Goal: Task Accomplishment & Management: Use online tool/utility

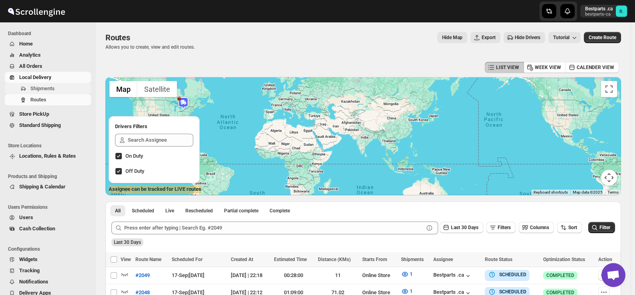
scroll to position [1031, 0]
click at [39, 90] on span "Shipments" at bounding box center [42, 88] width 24 height 6
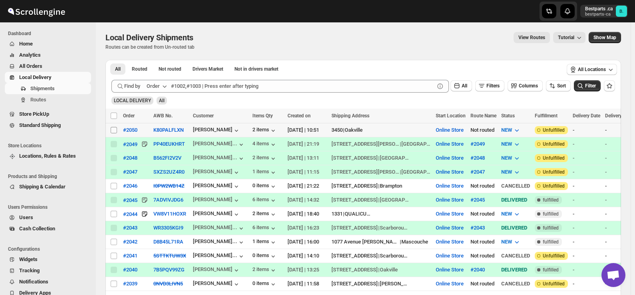
click at [115, 129] on input "Select shipment" at bounding box center [114, 130] width 6 height 6
checkbox input "true"
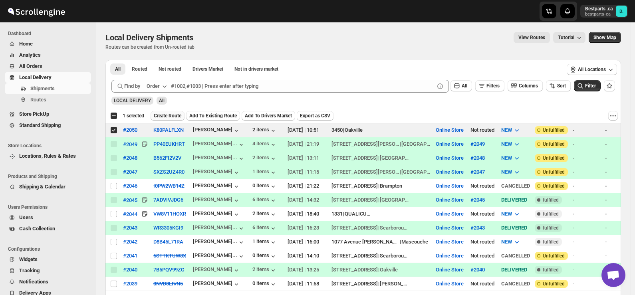
click at [167, 117] on span "Create Route" at bounding box center [168, 116] width 28 height 6
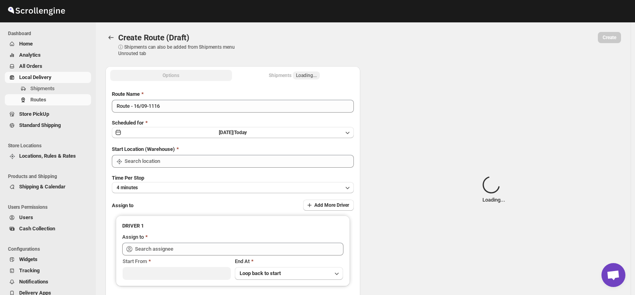
type input "Route - 16/09-1116"
type input "Online Store"
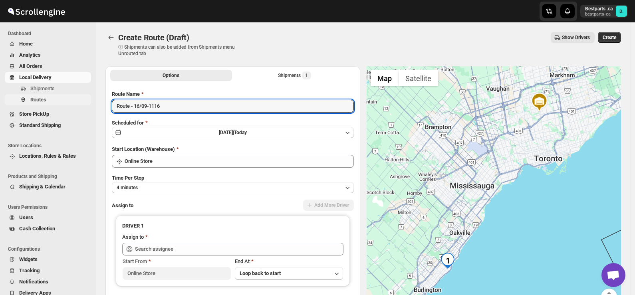
drag, startPoint x: 178, startPoint y: 106, endPoint x: 82, endPoint y: 104, distance: 96.2
click at [82, 104] on div "Skip to content Bestparts .ca bestparts-ca B. Dashboard Home Analytics All Orde…" at bounding box center [317, 188] width 635 height 377
paste input "#2050"
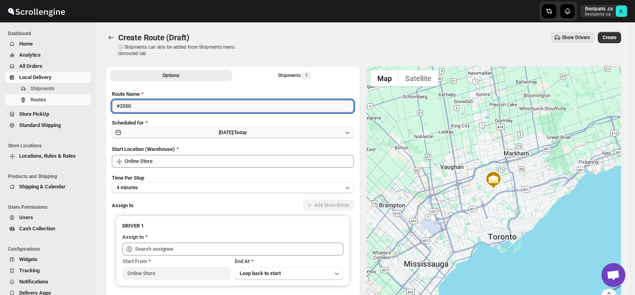
type input "#2050"
click at [223, 133] on span "[DATE] |" at bounding box center [226, 133] width 15 height 6
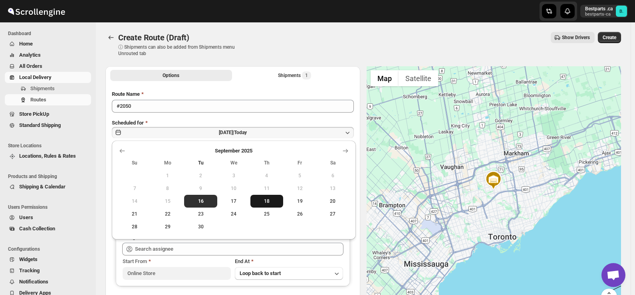
click at [270, 202] on span "18" at bounding box center [266, 201] width 27 height 6
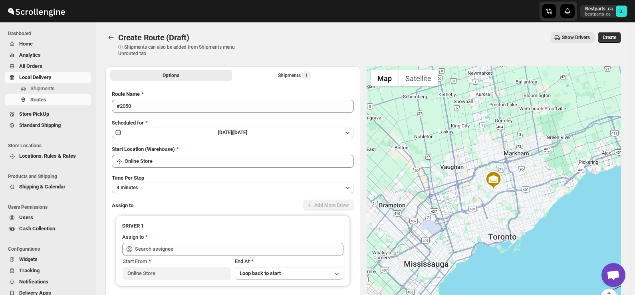
click at [286, 41] on div "Show Drivers" at bounding box center [422, 37] width 344 height 11
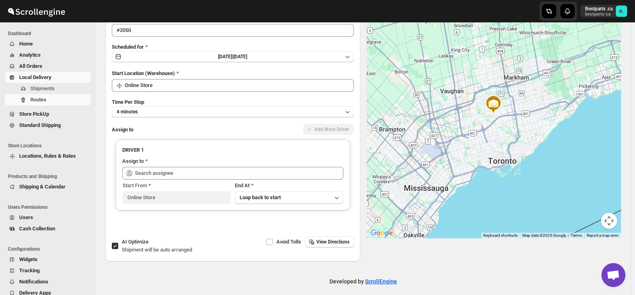
scroll to position [81, 0]
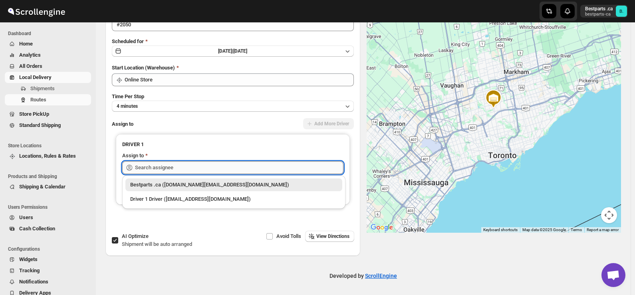
click at [184, 167] on input "text" at bounding box center [239, 167] width 208 height 13
click at [191, 192] on li "Driver 1 Driver ([EMAIL_ADDRESS][DOMAIN_NAME])" at bounding box center [233, 198] width 223 height 14
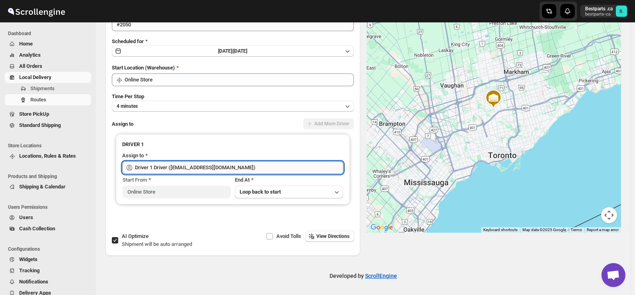
click at [190, 166] on input "Driver 1 Driver ([EMAIL_ADDRESS][DOMAIN_NAME])" at bounding box center [239, 167] width 208 height 13
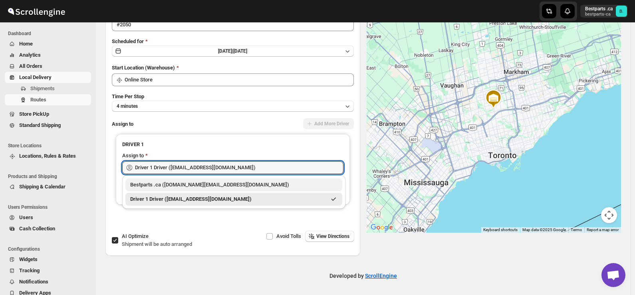
click at [182, 186] on div "Bestparts .ca ([DOMAIN_NAME][EMAIL_ADDRESS][DOMAIN_NAME])" at bounding box center [233, 185] width 207 height 8
type input "Bestparts .ca ([DOMAIN_NAME][EMAIL_ADDRESS][DOMAIN_NAME])"
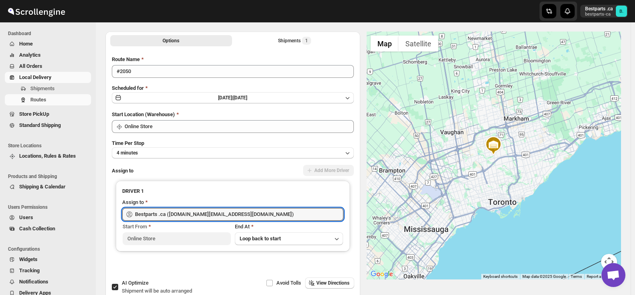
scroll to position [0, 0]
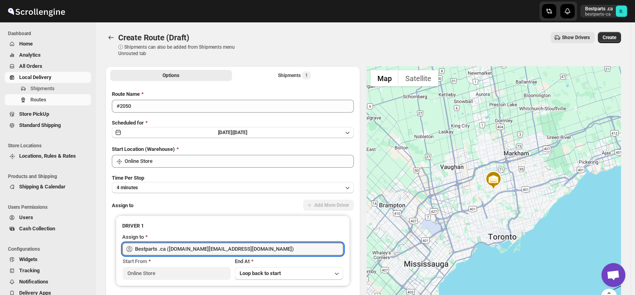
click at [553, 262] on div at bounding box center [493, 190] width 255 height 248
click at [214, 127] on button "[DATE] | [DATE]" at bounding box center [233, 132] width 242 height 11
click at [203, 125] on div "Scheduled for [DATE] | [DATE]" at bounding box center [233, 129] width 242 height 20
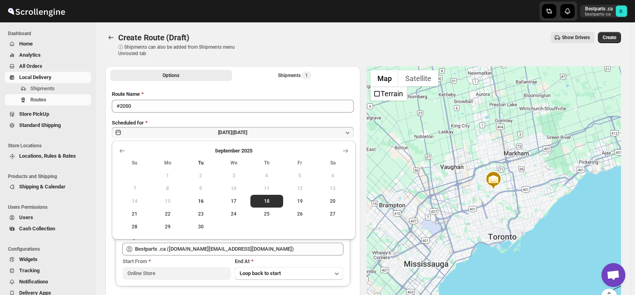
click at [303, 41] on div "Show Drivers" at bounding box center [422, 37] width 344 height 11
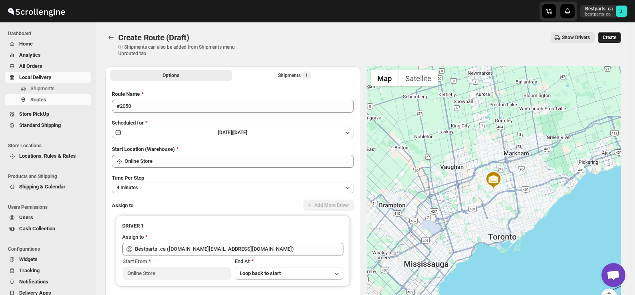
click at [609, 37] on span "Create" at bounding box center [609, 37] width 14 height 6
